Goal: Browse casually

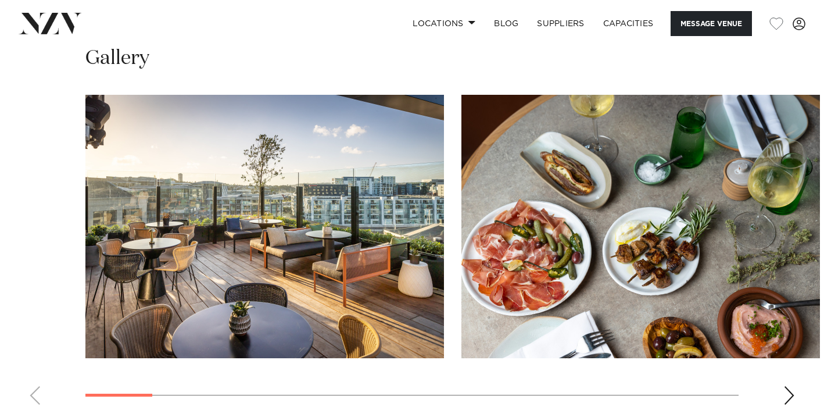
scroll to position [1571, 0]
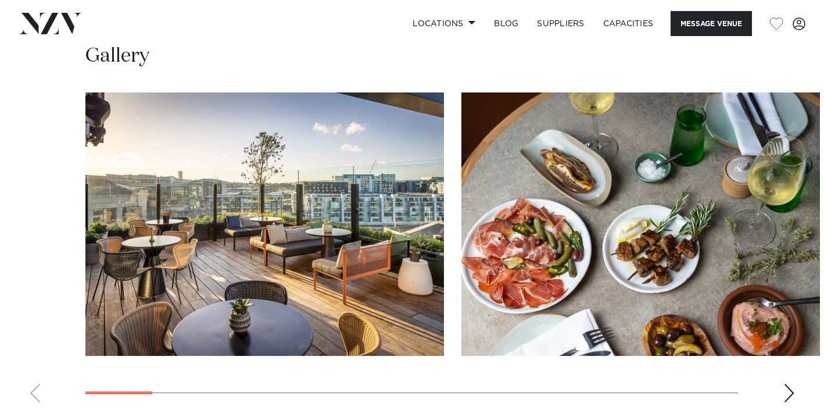
click at [791, 384] on div "Next slide" at bounding box center [790, 393] width 12 height 19
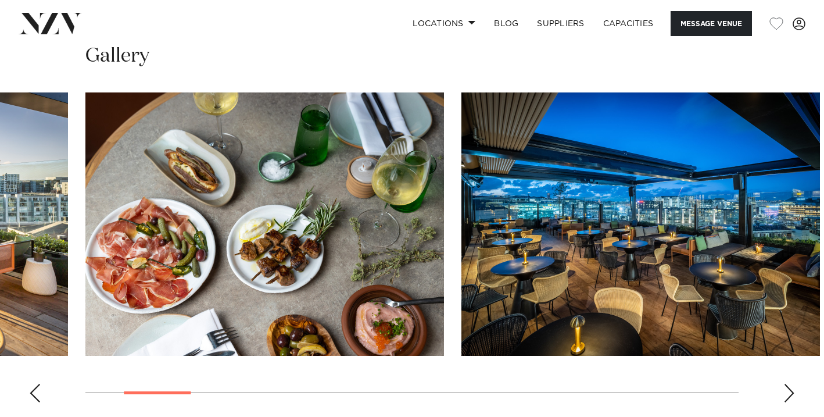
click at [790, 384] on div "Next slide" at bounding box center [790, 393] width 12 height 19
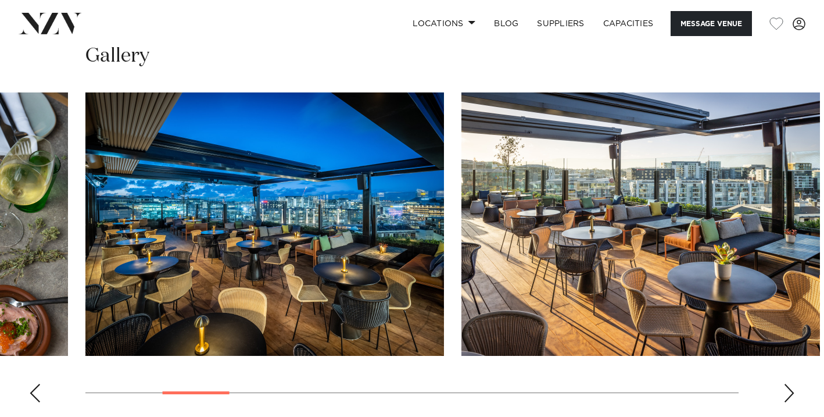
click at [790, 384] on div "Next slide" at bounding box center [790, 393] width 12 height 19
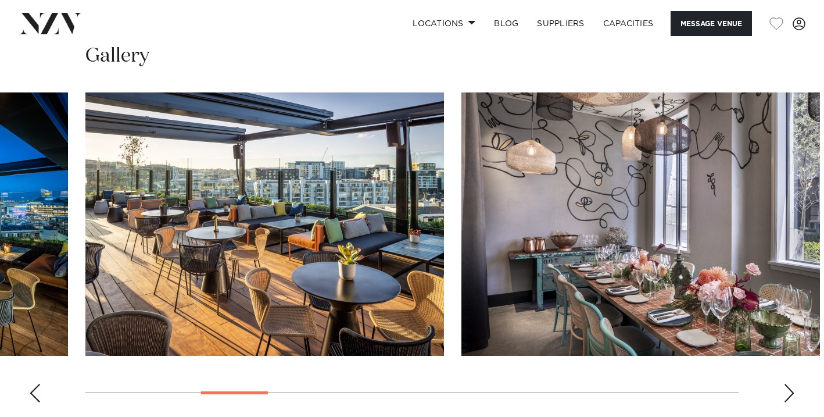
click at [789, 384] on div "Next slide" at bounding box center [790, 393] width 12 height 19
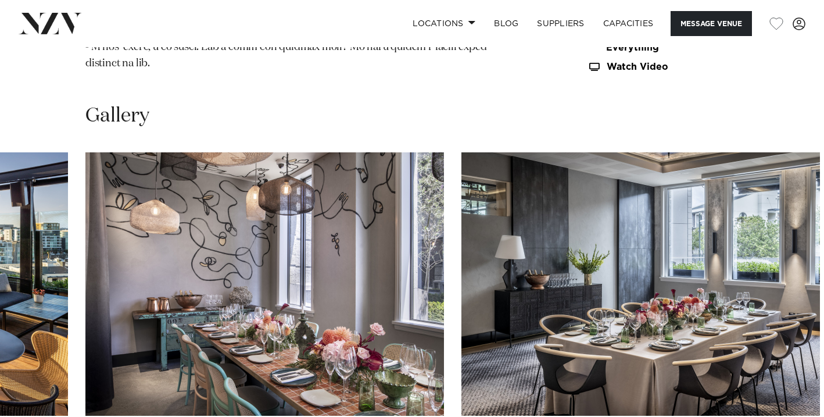
scroll to position [1641, 0]
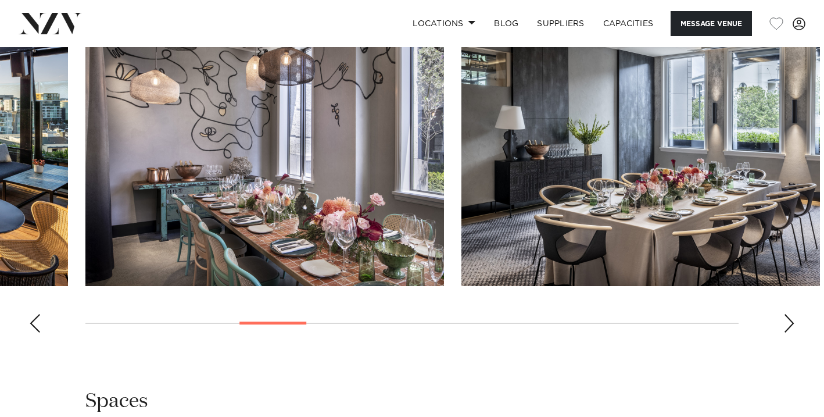
click at [784, 314] on div "Next slide" at bounding box center [790, 323] width 12 height 19
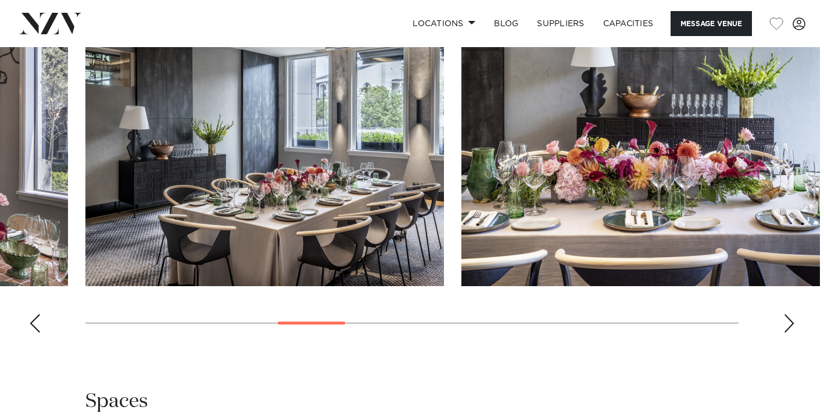
click at [789, 314] on div "Next slide" at bounding box center [790, 323] width 12 height 19
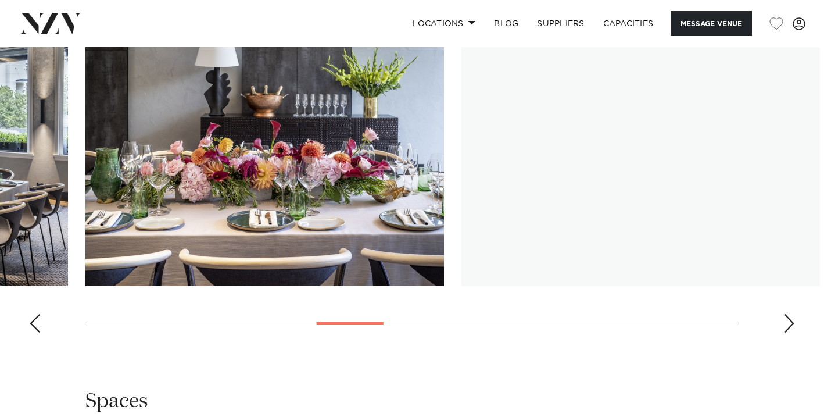
scroll to position [1534, 0]
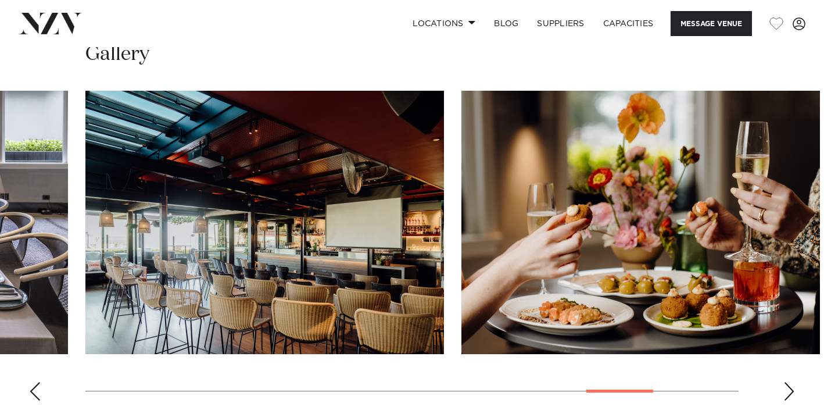
scroll to position [1570, 0]
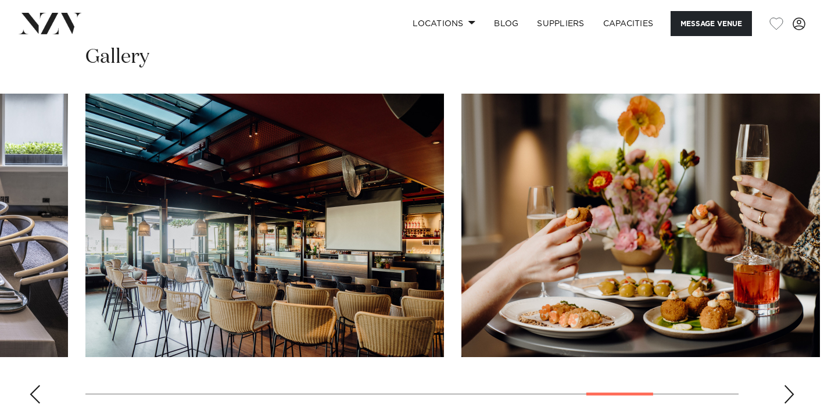
click at [792, 385] on div "Next slide" at bounding box center [790, 394] width 12 height 19
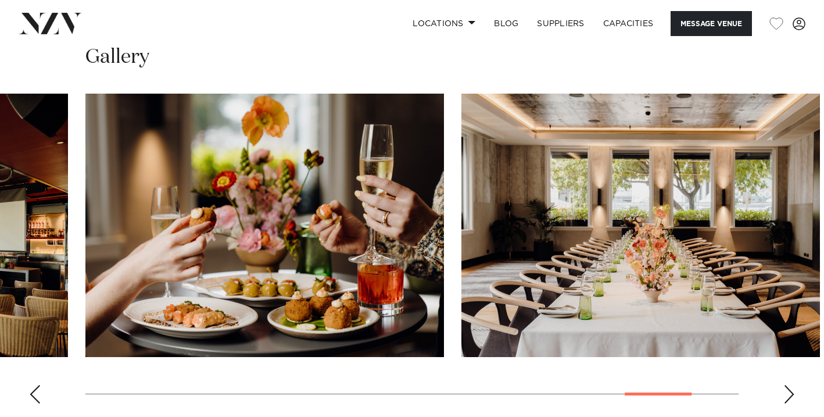
click at [788, 385] on div "Next slide" at bounding box center [790, 394] width 12 height 19
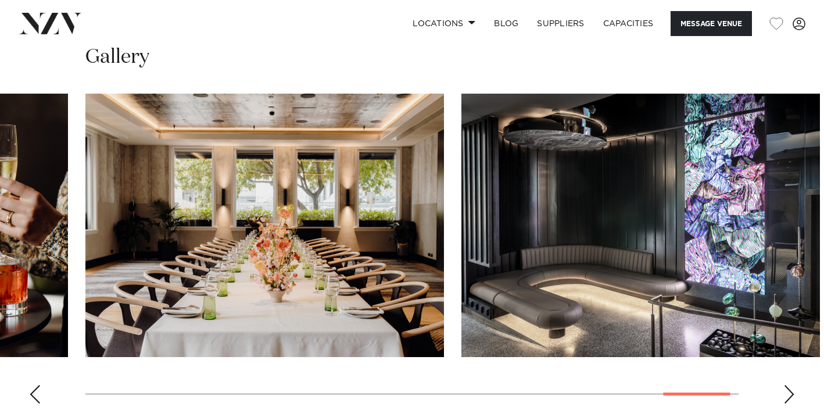
click at [789, 385] on div "Next slide" at bounding box center [790, 394] width 12 height 19
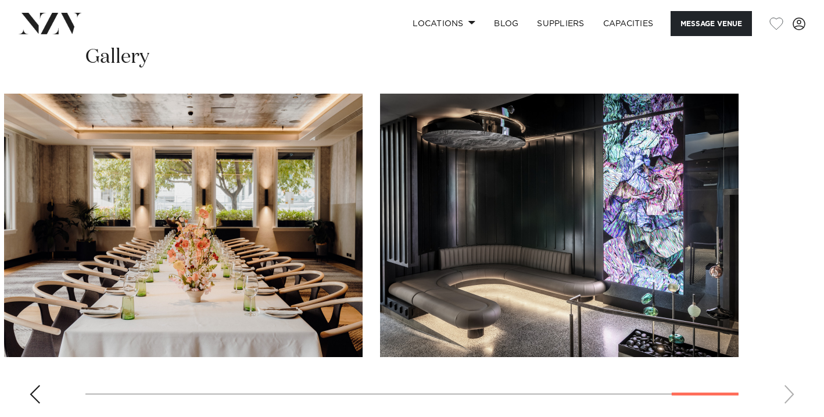
click at [789, 355] on swiper-container at bounding box center [412, 253] width 824 height 319
click at [32, 385] on div "Previous slide" at bounding box center [35, 394] width 12 height 19
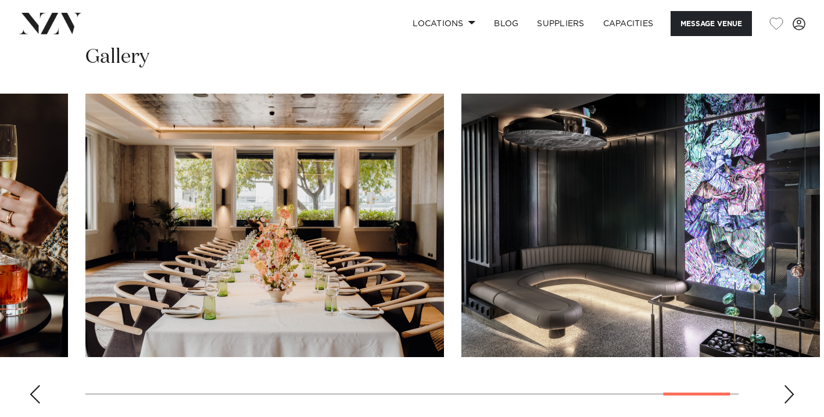
click at [33, 385] on div "Previous slide" at bounding box center [35, 394] width 12 height 19
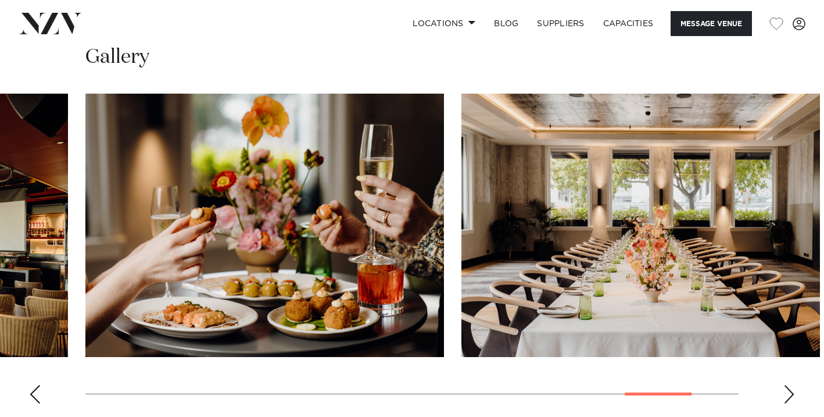
click at [33, 385] on div "Previous slide" at bounding box center [35, 394] width 12 height 19
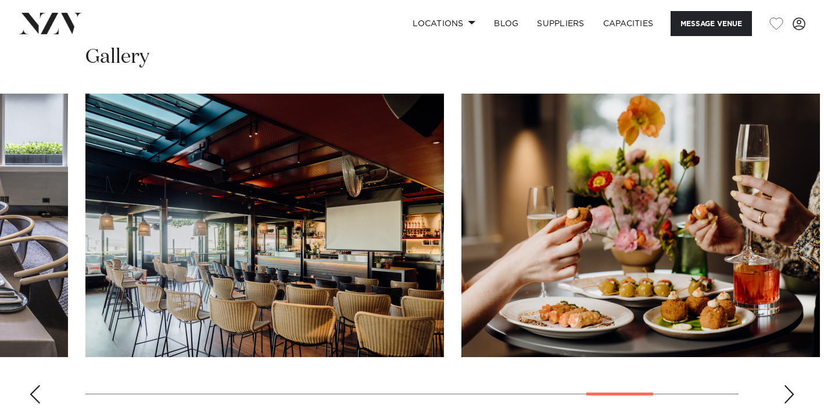
click at [33, 385] on div "Previous slide" at bounding box center [35, 394] width 12 height 19
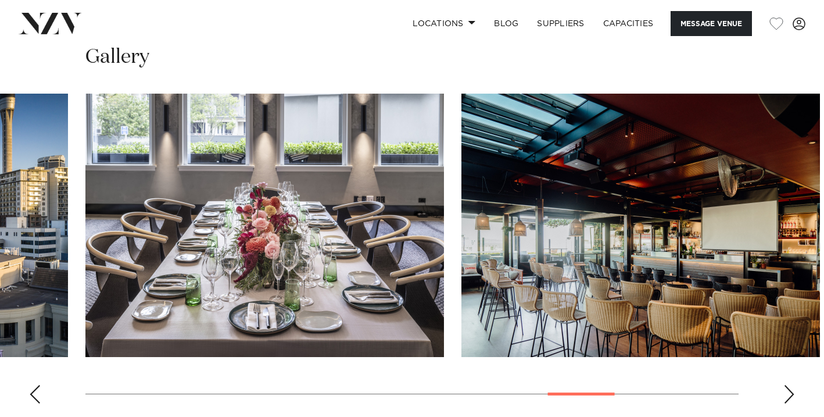
click at [36, 385] on div "Previous slide" at bounding box center [35, 394] width 12 height 19
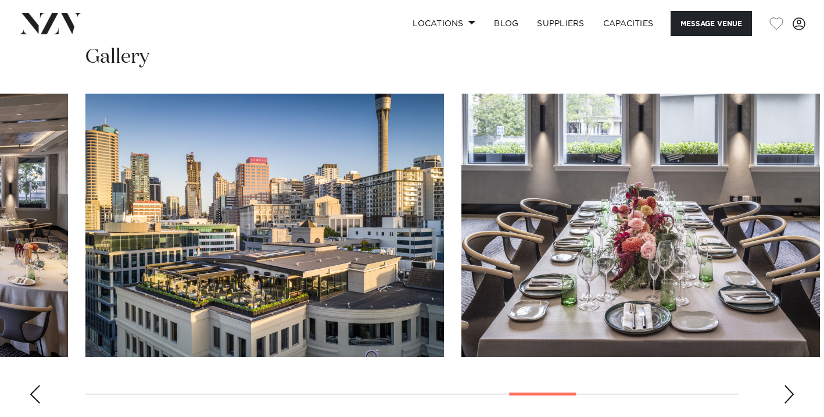
click at [36, 385] on div "Previous slide" at bounding box center [35, 394] width 12 height 19
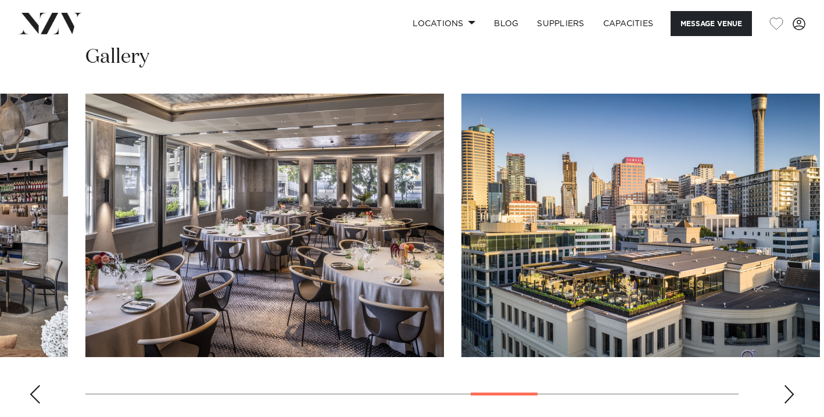
click at [40, 385] on div "Previous slide" at bounding box center [35, 394] width 12 height 19
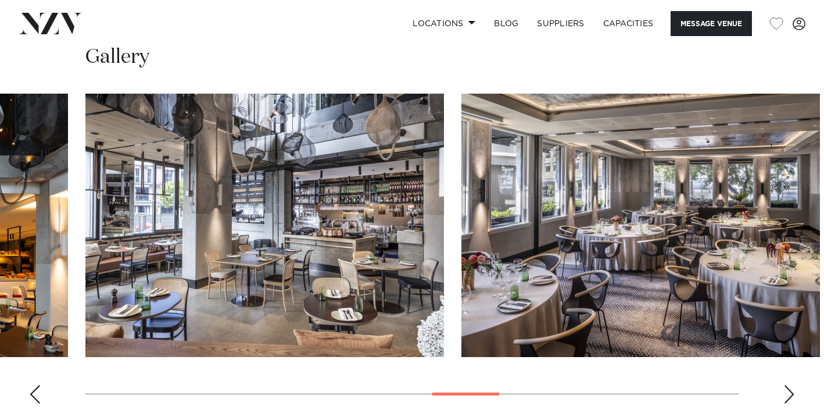
click at [34, 385] on div "Previous slide" at bounding box center [35, 394] width 12 height 19
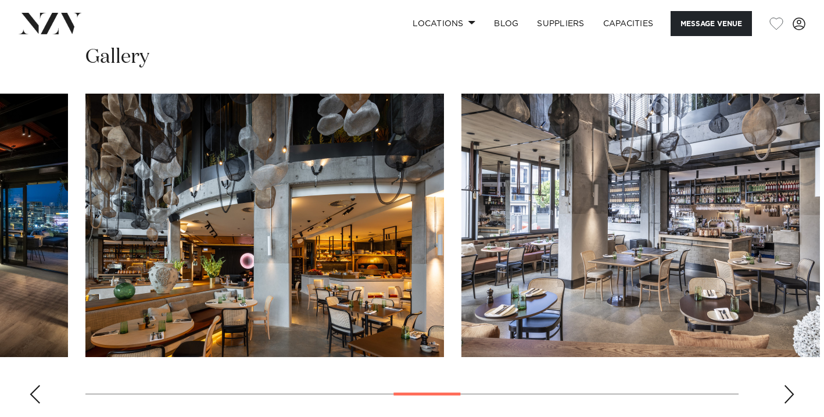
click at [34, 385] on div "Previous slide" at bounding box center [35, 394] width 12 height 19
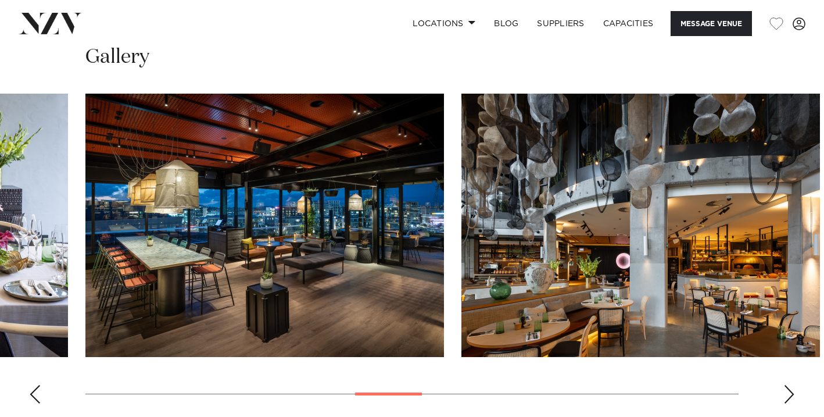
click at [34, 385] on div "Previous slide" at bounding box center [35, 394] width 12 height 19
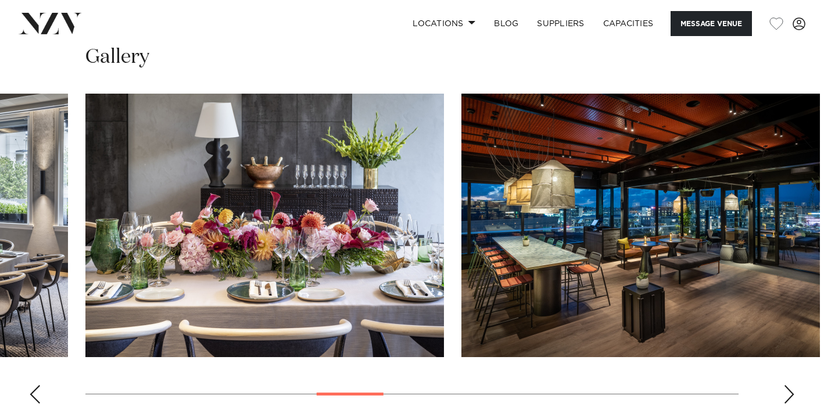
click at [34, 385] on div "Previous slide" at bounding box center [35, 394] width 12 height 19
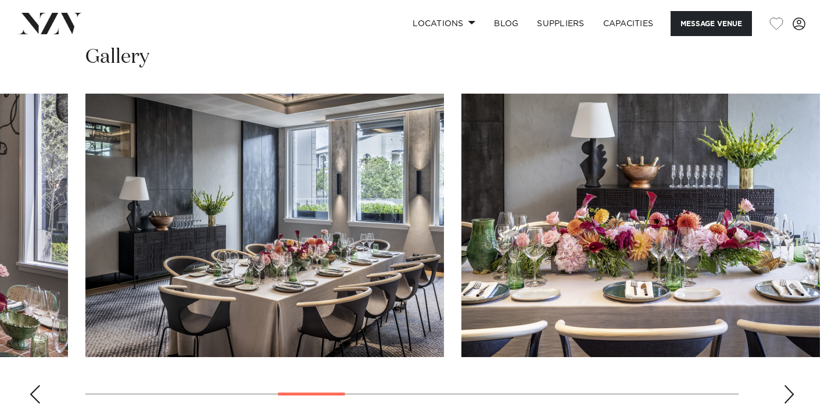
click at [35, 385] on div "Previous slide" at bounding box center [35, 394] width 12 height 19
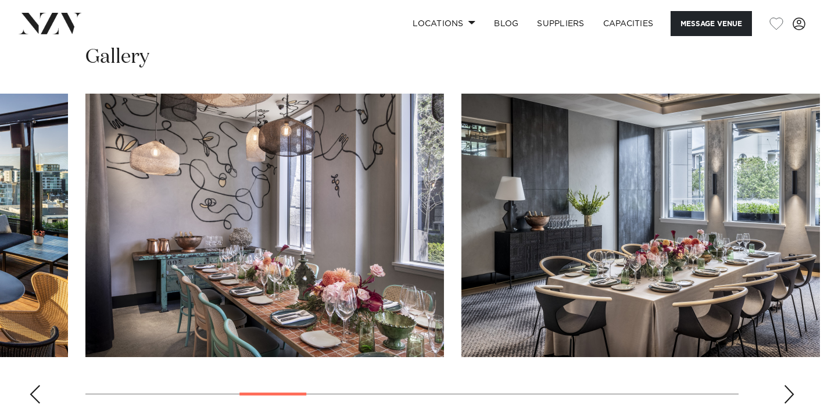
click at [34, 385] on div "Previous slide" at bounding box center [35, 394] width 12 height 19
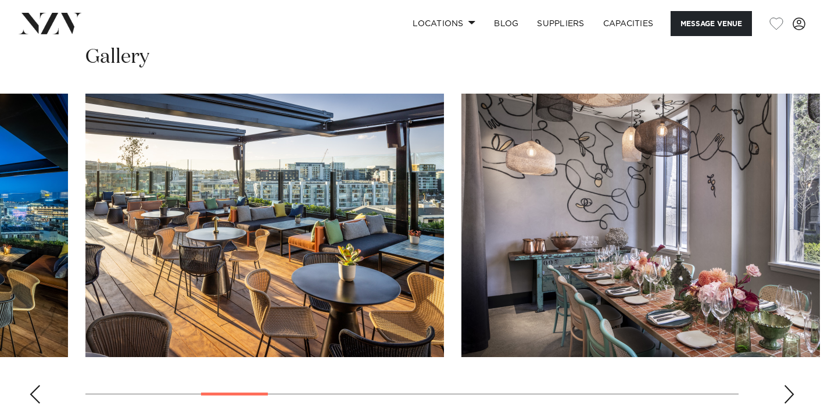
click at [35, 385] on div "Previous slide" at bounding box center [35, 394] width 12 height 19
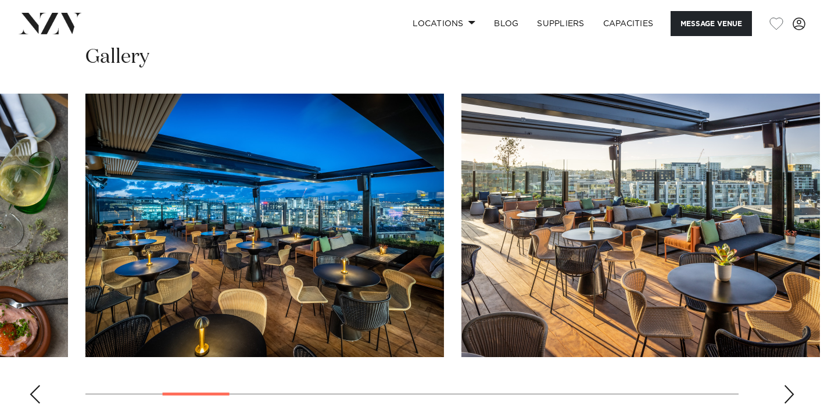
click at [34, 385] on div "Previous slide" at bounding box center [35, 394] width 12 height 19
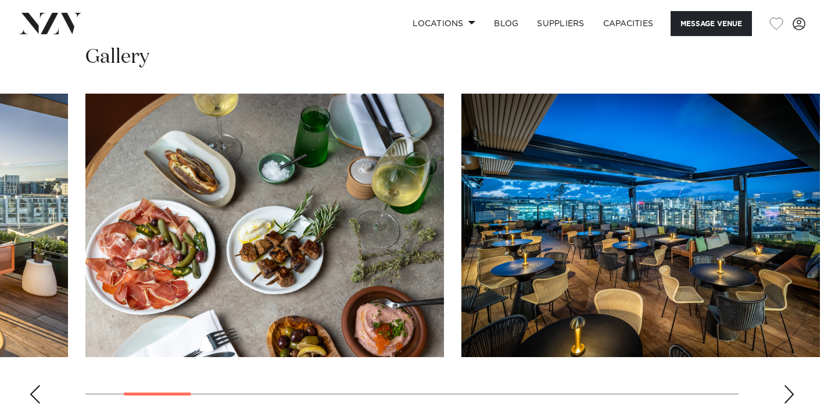
click at [34, 385] on div "Previous slide" at bounding box center [35, 394] width 12 height 19
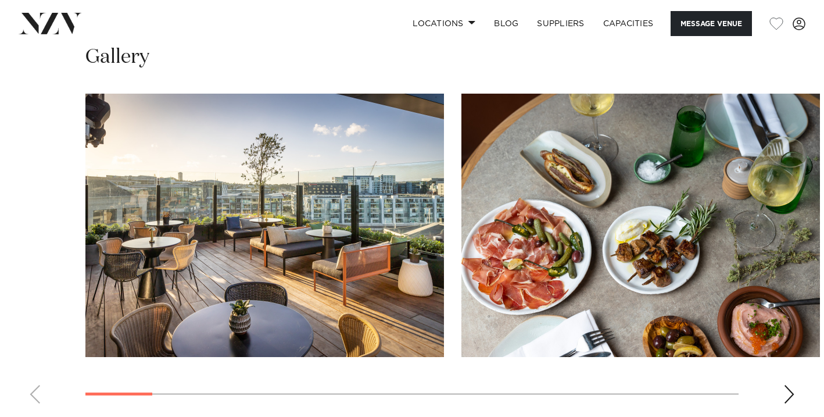
click at [34, 362] on swiper-container at bounding box center [412, 253] width 824 height 319
